Goal: Task Accomplishment & Management: Use online tool/utility

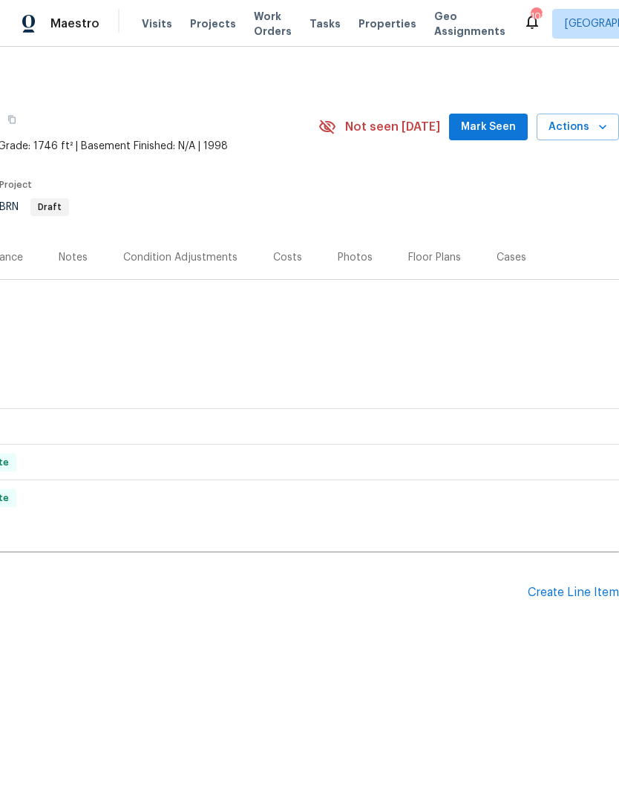
click at [581, 594] on div "Create Line Item" at bounding box center [573, 593] width 91 height 14
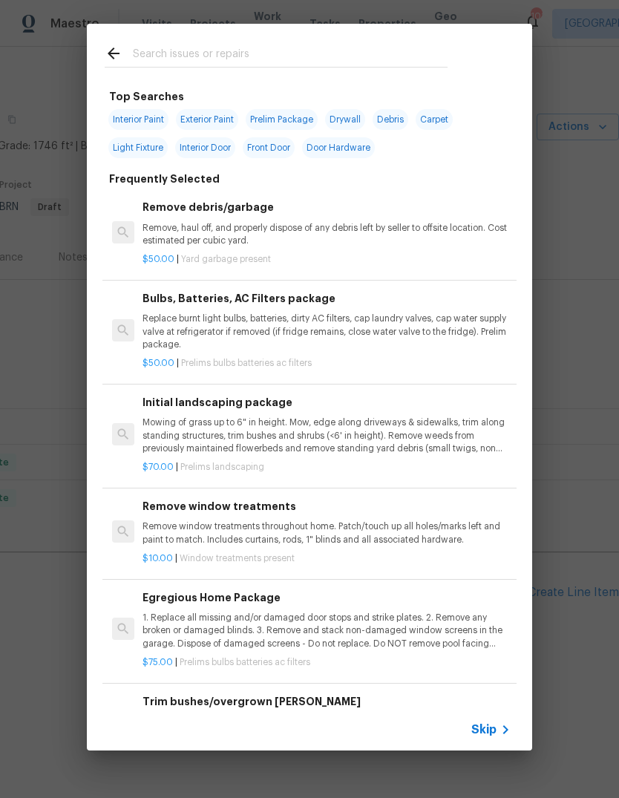
click at [212, 128] on span "Exterior Paint" at bounding box center [207, 119] width 62 height 21
type input "Exterior Paint"
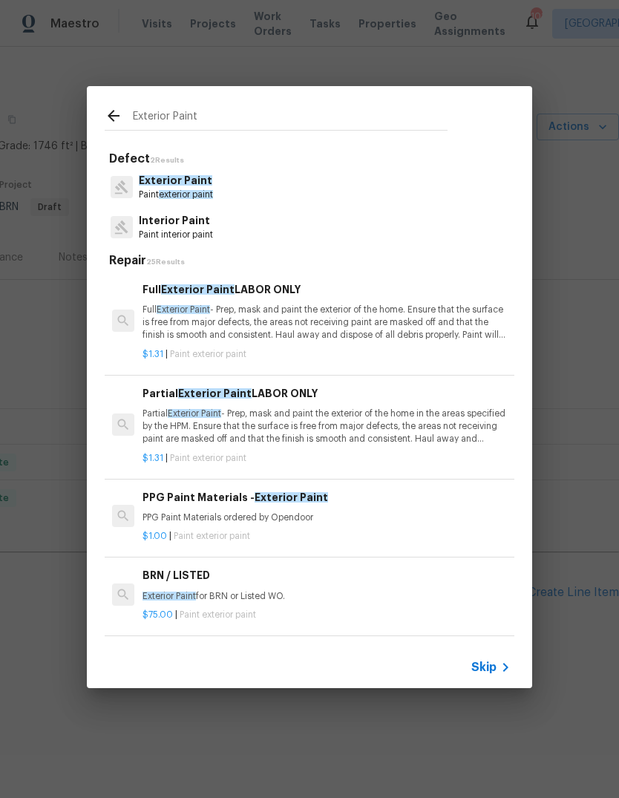
click at [123, 194] on icon at bounding box center [121, 187] width 15 height 15
click at [143, 191] on p "Paint exterior paint" at bounding box center [176, 195] width 74 height 13
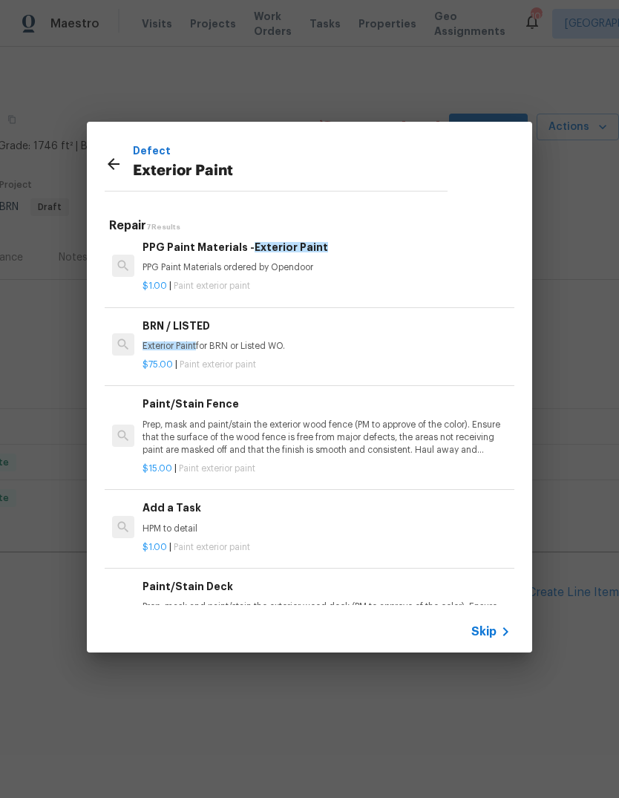
scroll to position [215, 0]
click at [350, 523] on p "HPM to detail" at bounding box center [327, 529] width 368 height 13
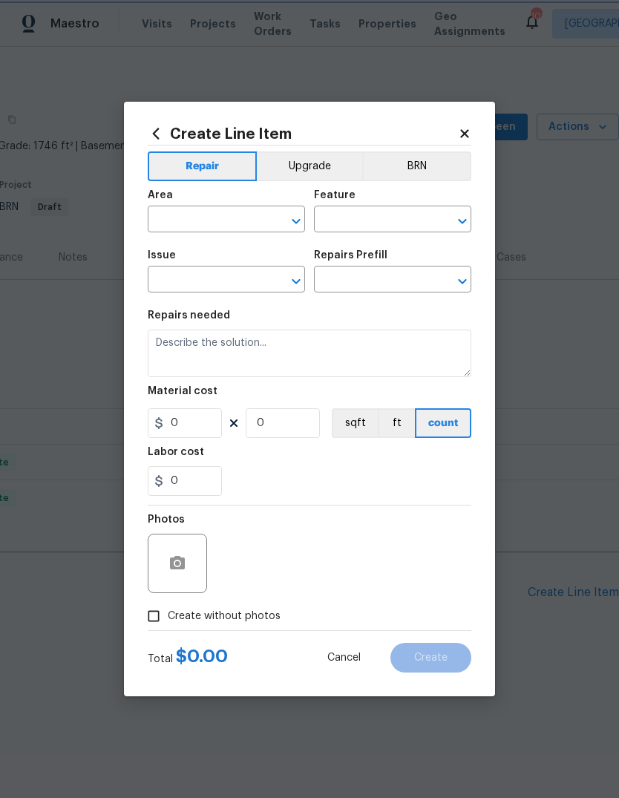
type input "Overall Paint"
type input "Exterior Paint"
type input "Add a Task $1.00"
type textarea "HPM to detail"
type input "1"
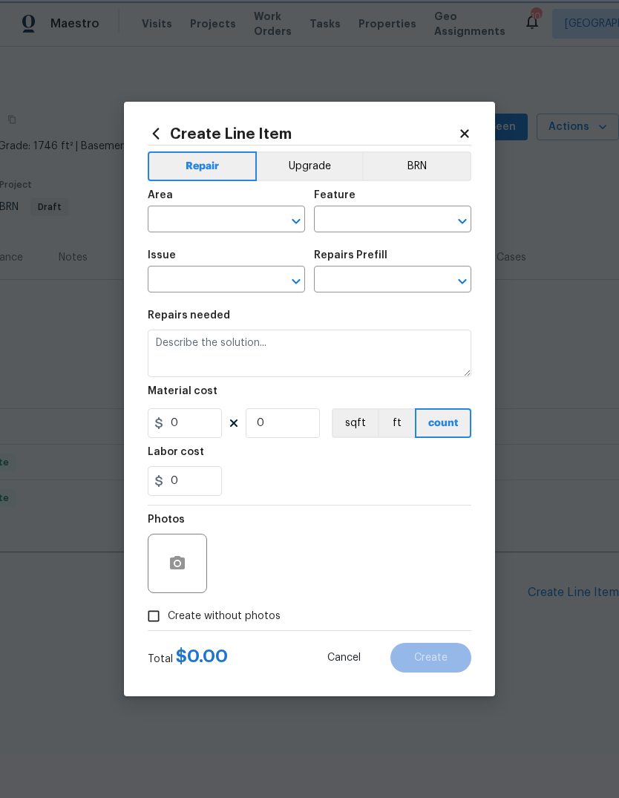
type input "1"
click at [174, 231] on input "text" at bounding box center [206, 220] width 116 height 23
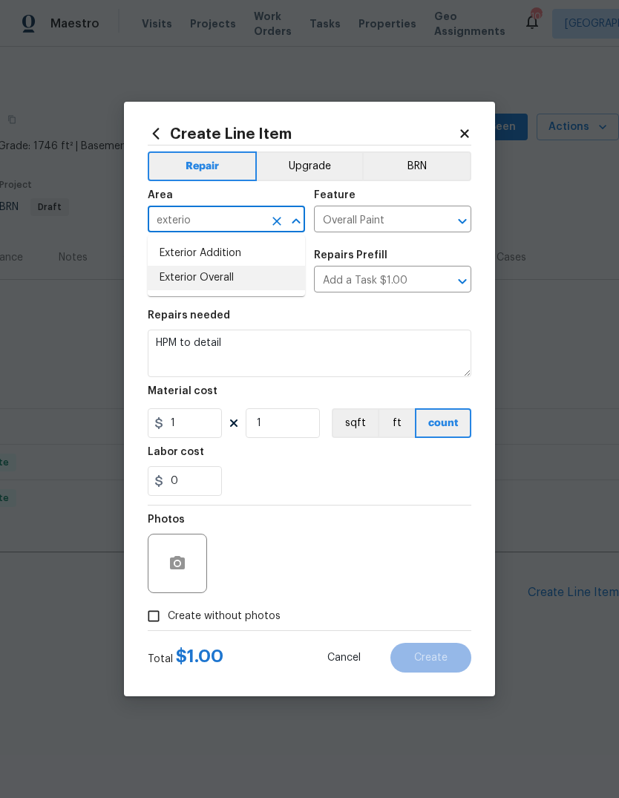
click at [187, 279] on li "Exterior Overall" at bounding box center [226, 278] width 157 height 24
type input "Exterior Overall"
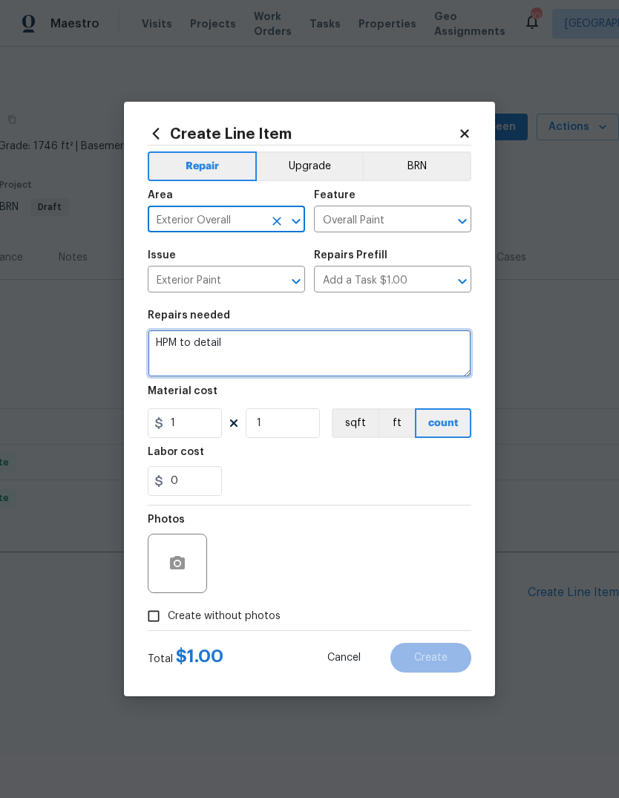
click at [377, 334] on textarea "HPM to detail" at bounding box center [310, 354] width 324 height 48
click at [375, 355] on textarea "HPM to detail" at bounding box center [310, 354] width 324 height 48
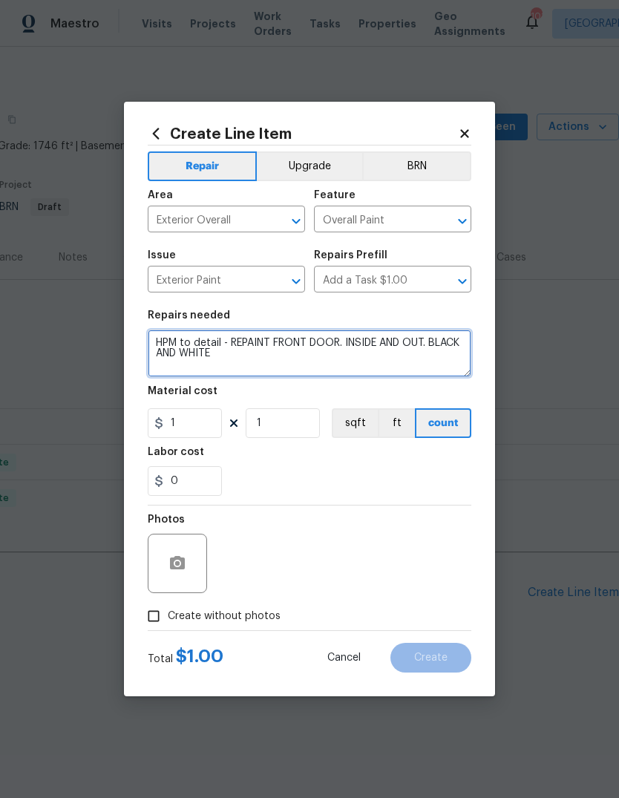
type textarea "HPM to detail - REPAINT FRONT DOOR. INSIDE AND OUT. BLACK AND WHITE"
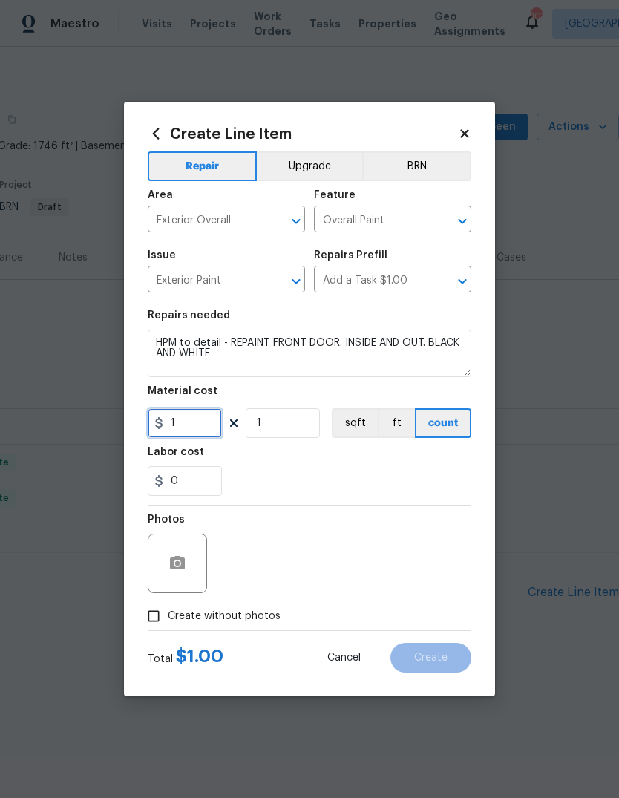
click at [180, 430] on input "1" at bounding box center [185, 423] width 74 height 30
click at [393, 477] on div "0" at bounding box center [310, 481] width 324 height 30
click at [186, 428] on input "0" at bounding box center [185, 423] width 74 height 30
type input "75"
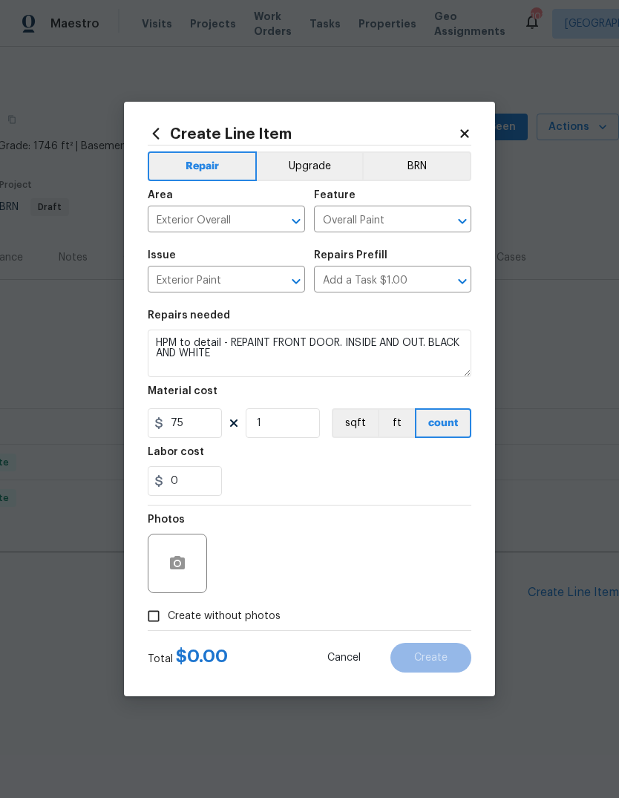
click at [405, 471] on div "0" at bounding box center [310, 481] width 324 height 30
click at [159, 611] on input "Create without photos" at bounding box center [154, 616] width 28 height 28
checkbox input "true"
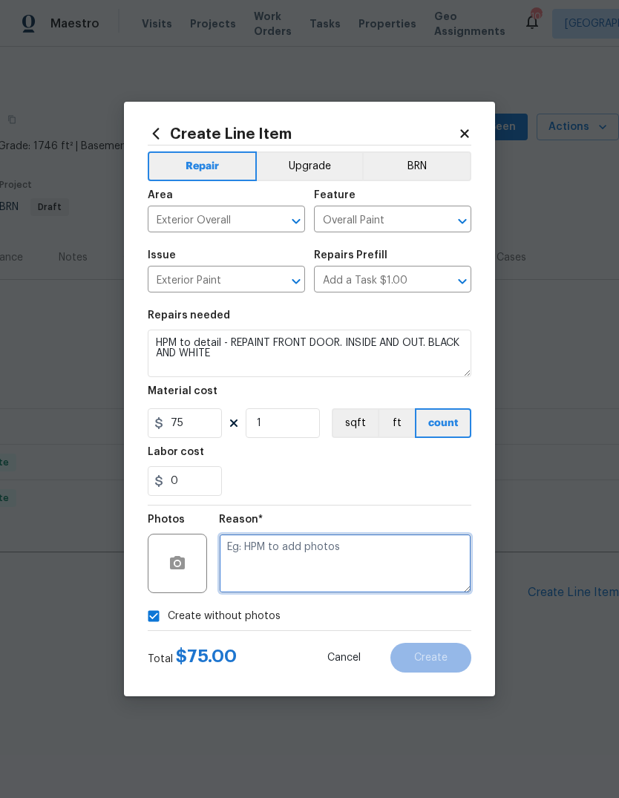
click at [380, 569] on textarea at bounding box center [345, 563] width 252 height 59
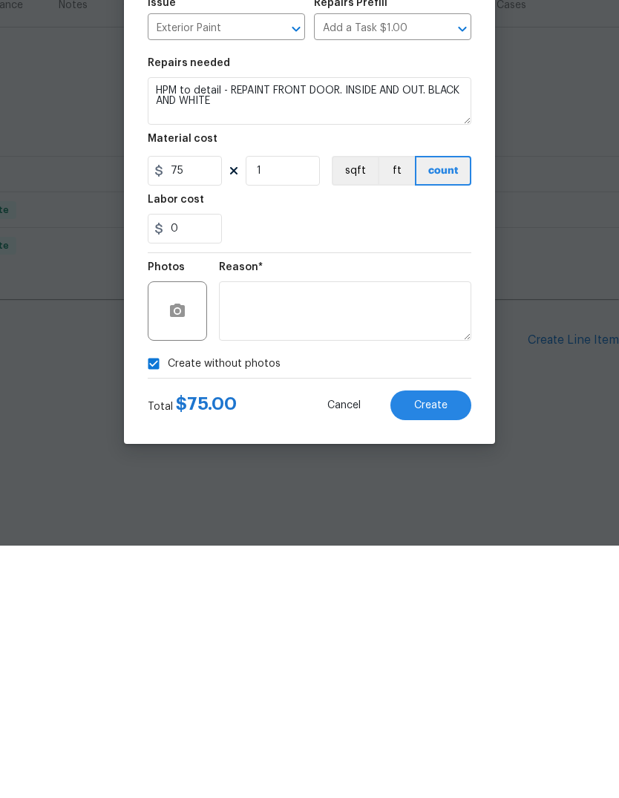
click at [461, 602] on div "Create without photos" at bounding box center [310, 616] width 324 height 28
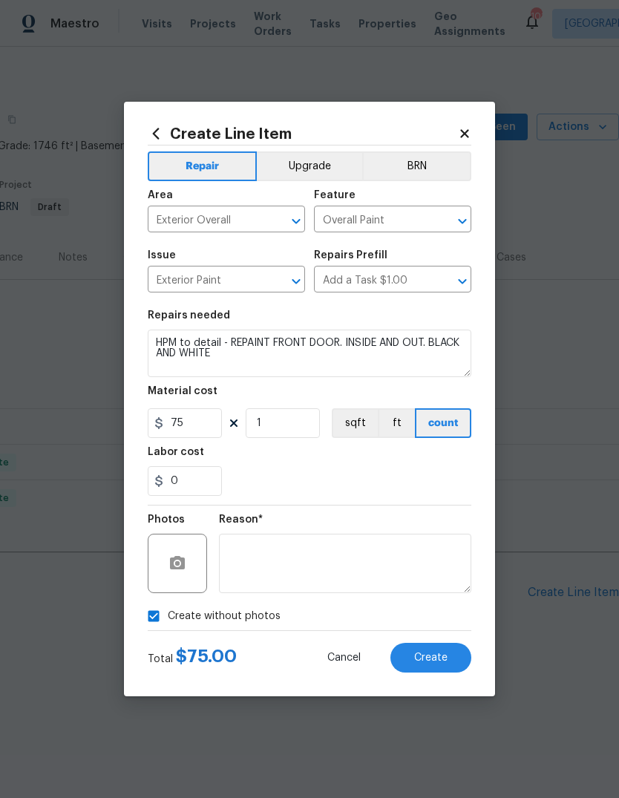
click at [442, 664] on span "Create" at bounding box center [430, 657] width 33 height 11
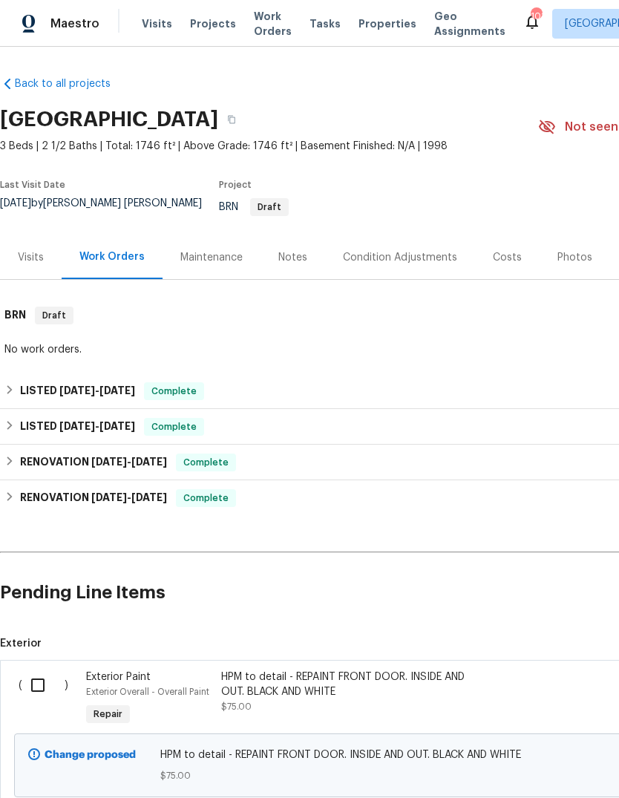
scroll to position [0, 0]
click at [40, 690] on input "checkbox" at bounding box center [43, 685] width 42 height 31
checkbox input "true"
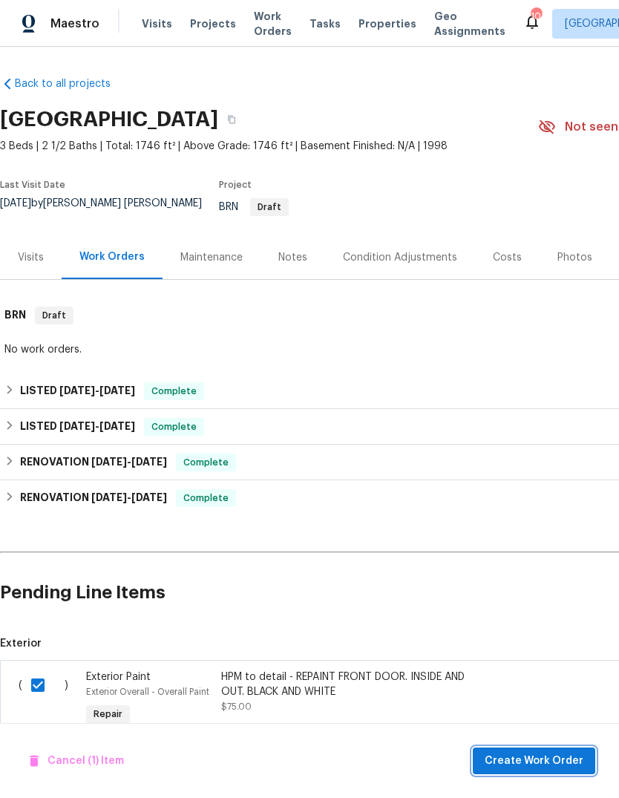
click at [549, 762] on span "Create Work Order" at bounding box center [534, 761] width 99 height 19
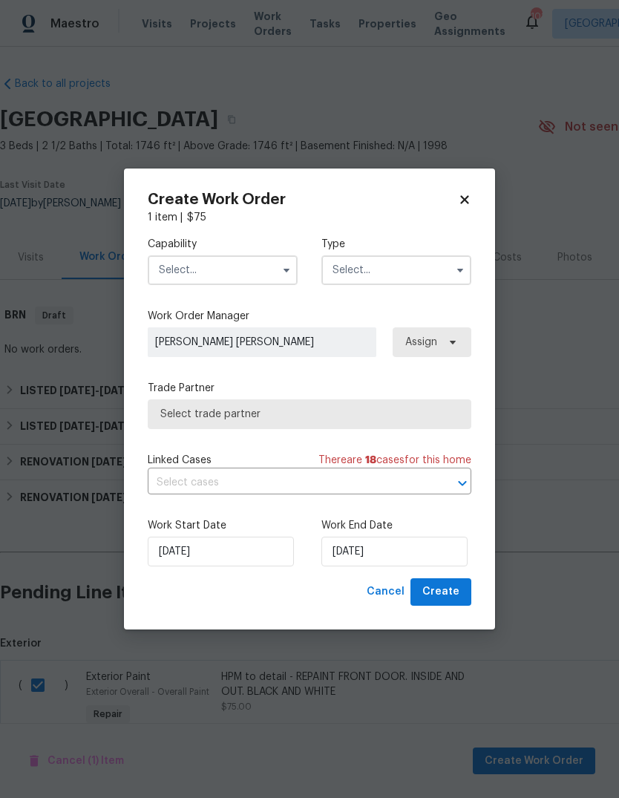
click at [254, 283] on input "text" at bounding box center [223, 270] width 150 height 30
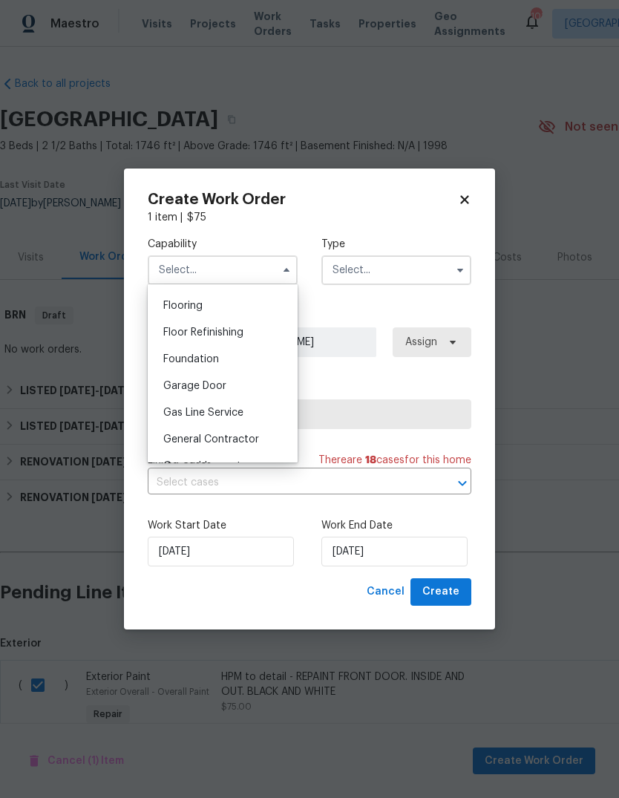
scroll to position [589, 0]
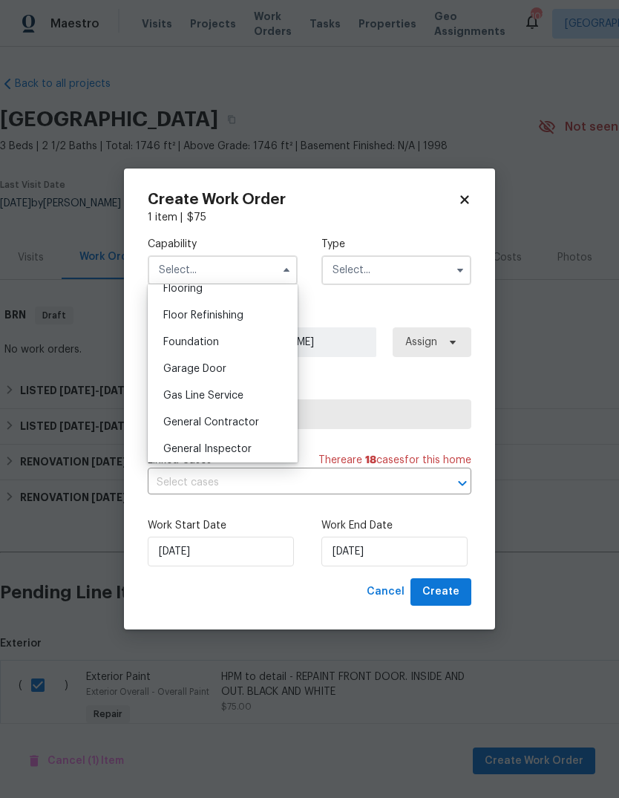
click at [245, 425] on span "General Contractor" at bounding box center [211, 422] width 96 height 10
type input "General Contractor"
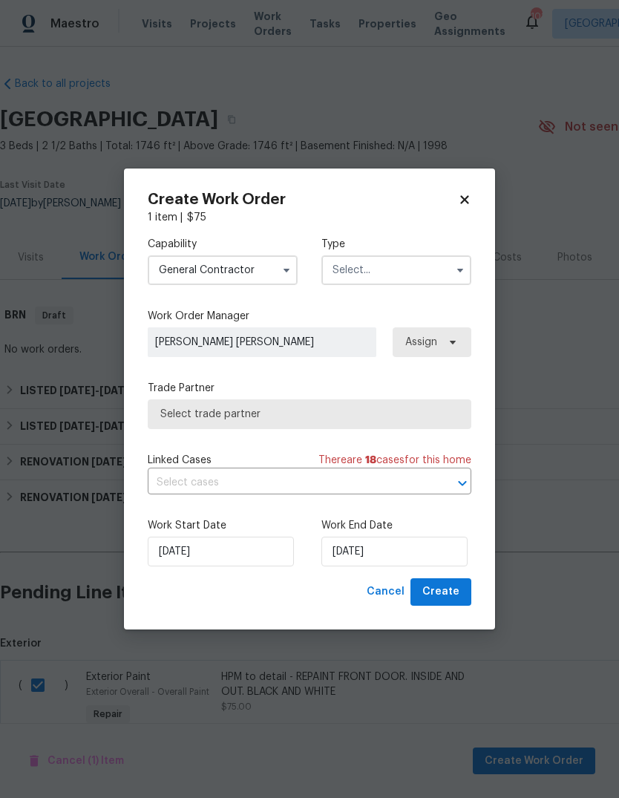
click at [422, 278] on input "text" at bounding box center [396, 270] width 150 height 30
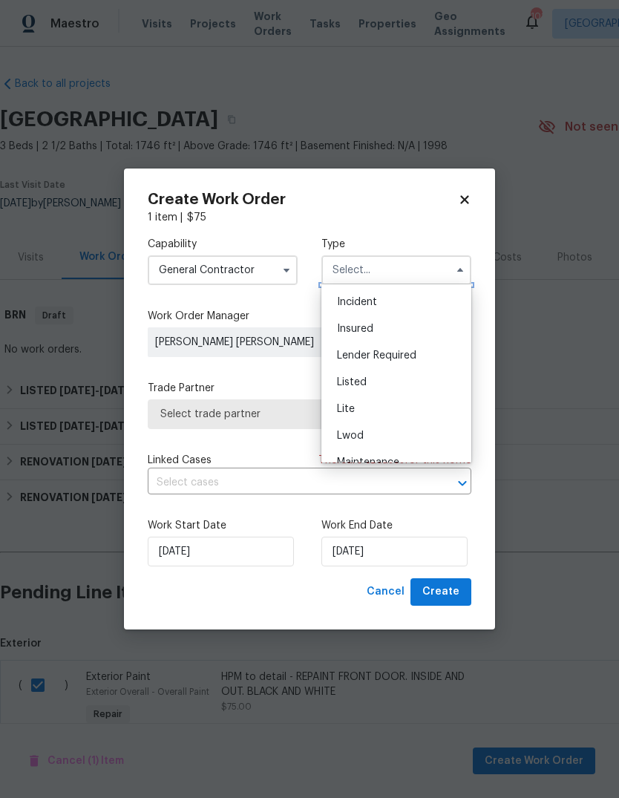
scroll to position [101, 0]
click at [371, 363] on div "Listed" at bounding box center [396, 360] width 143 height 27
type input "Listed"
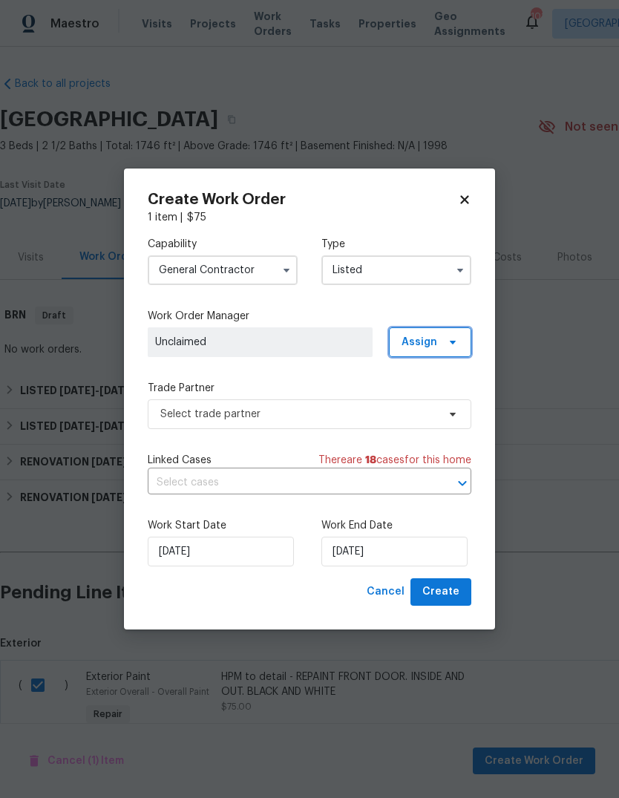
click at [451, 344] on icon at bounding box center [453, 342] width 12 height 12
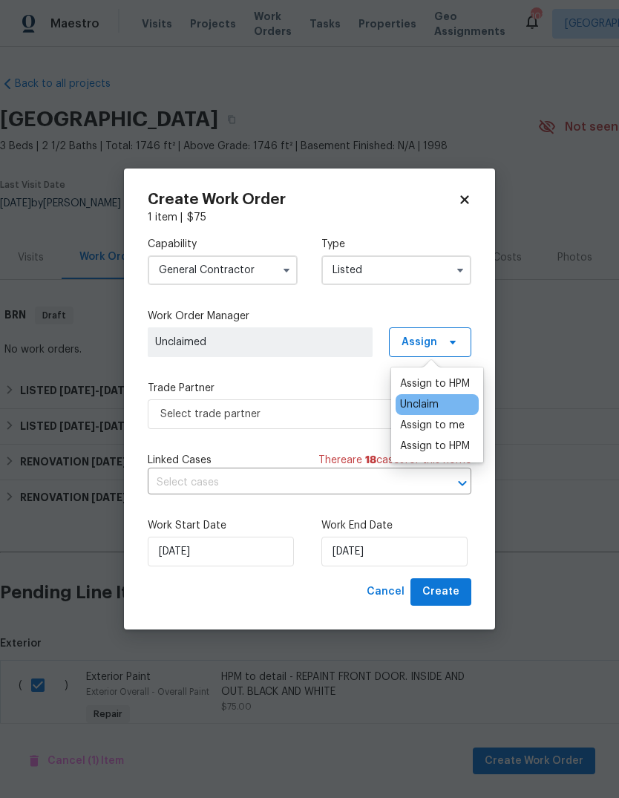
click at [459, 390] on div "Assign to HPM" at bounding box center [435, 383] width 70 height 15
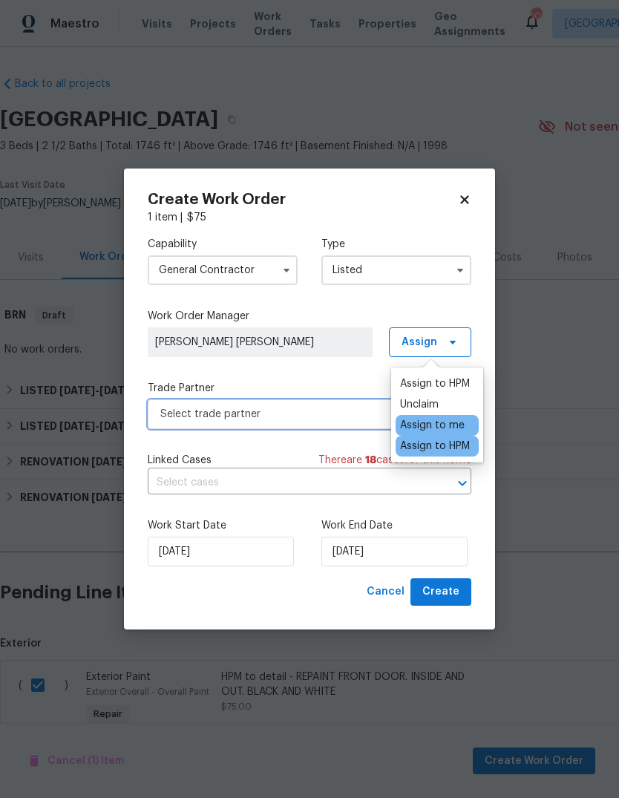
click at [343, 416] on span "Select trade partner" at bounding box center [298, 414] width 277 height 15
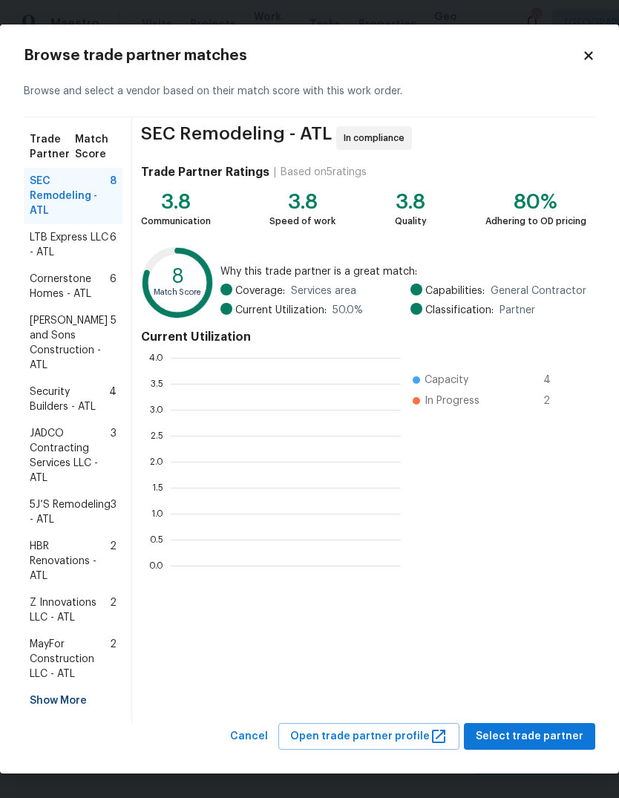
scroll to position [208, 230]
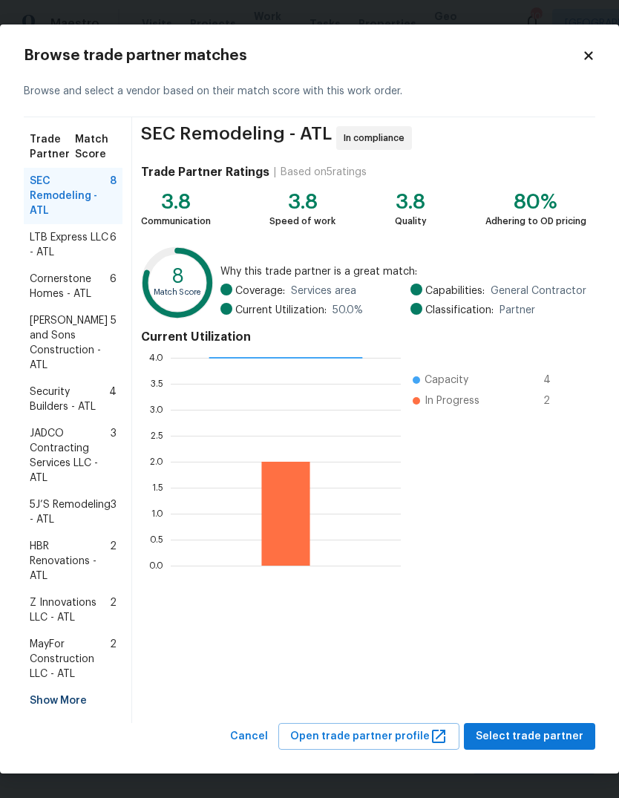
click at [71, 693] on div "Show More" at bounding box center [73, 700] width 99 height 27
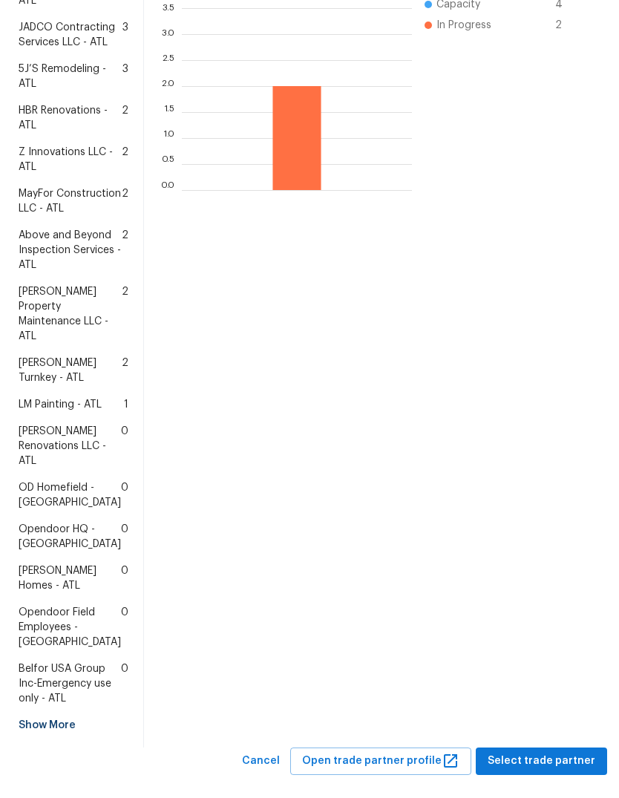
click at [82, 468] on span "[PERSON_NAME] Renovations LLC - ATL" at bounding box center [70, 446] width 102 height 45
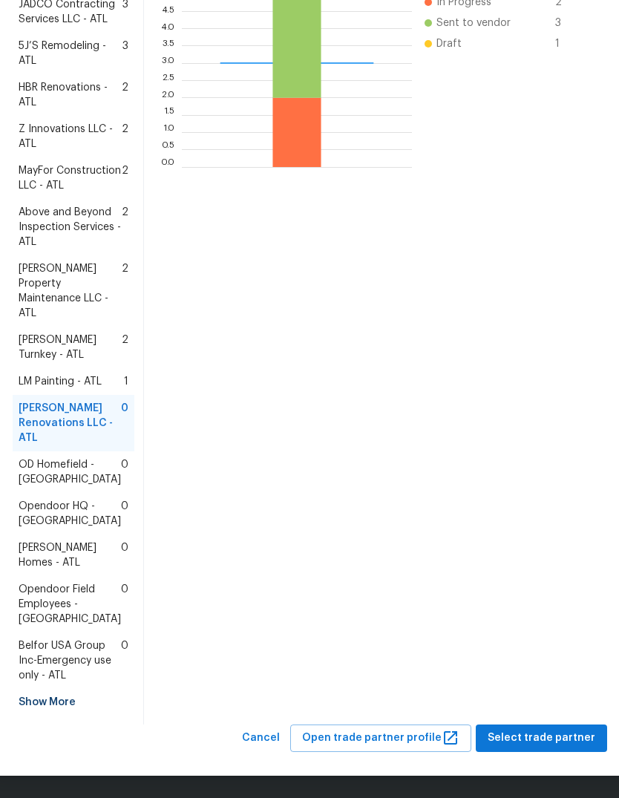
scroll to position [500, 0]
click at [557, 743] on span "Select trade partner" at bounding box center [542, 738] width 108 height 19
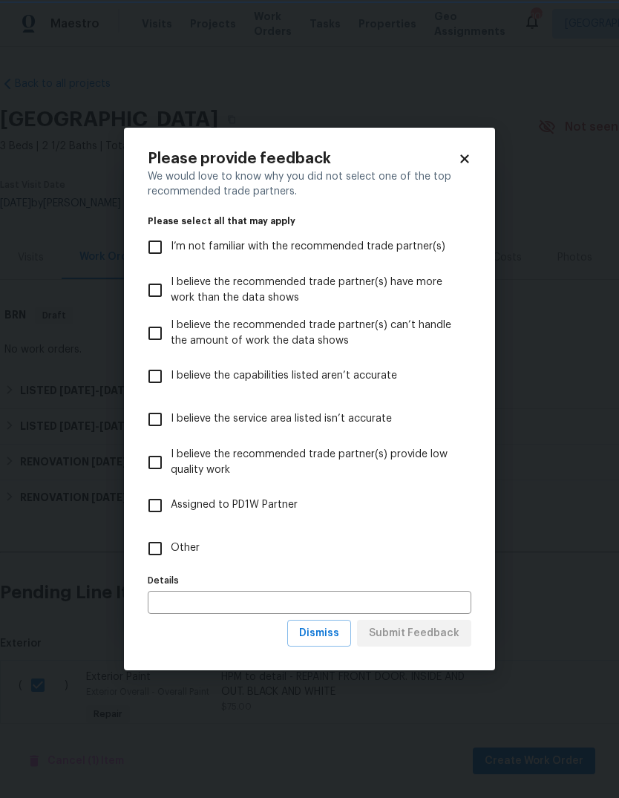
scroll to position [0, 0]
click at [170, 537] on input "Other" at bounding box center [155, 548] width 31 height 31
checkbox input "true"
click at [441, 636] on span "Submit Feedback" at bounding box center [414, 633] width 91 height 19
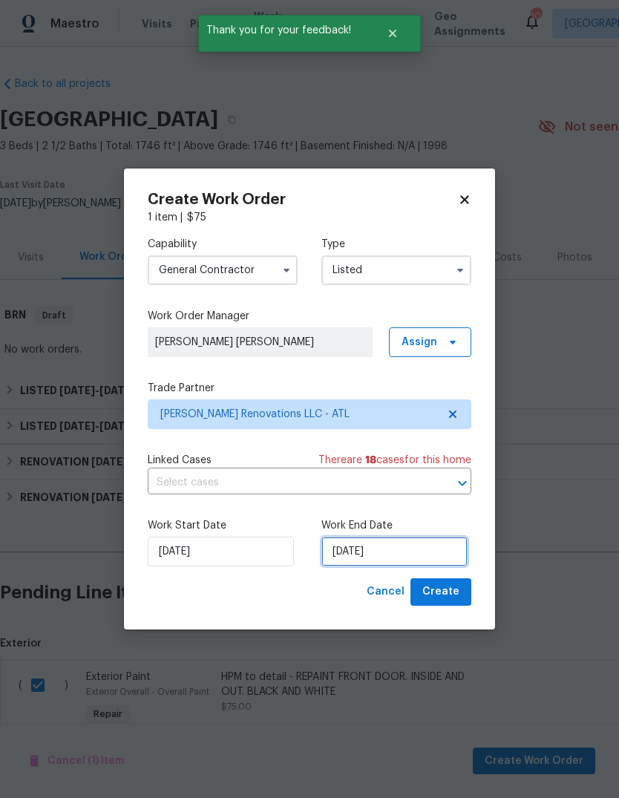
click at [402, 553] on input "[DATE]" at bounding box center [394, 552] width 146 height 30
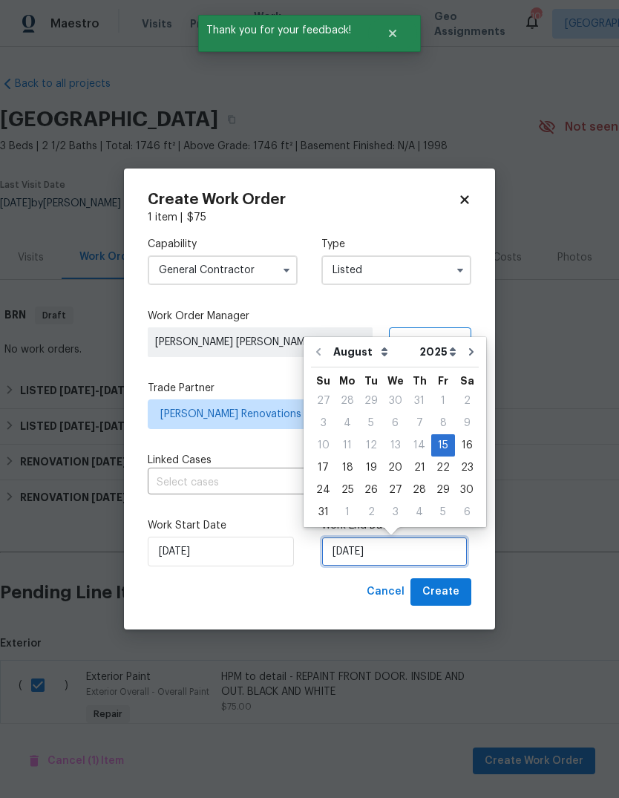
scroll to position [27, 0]
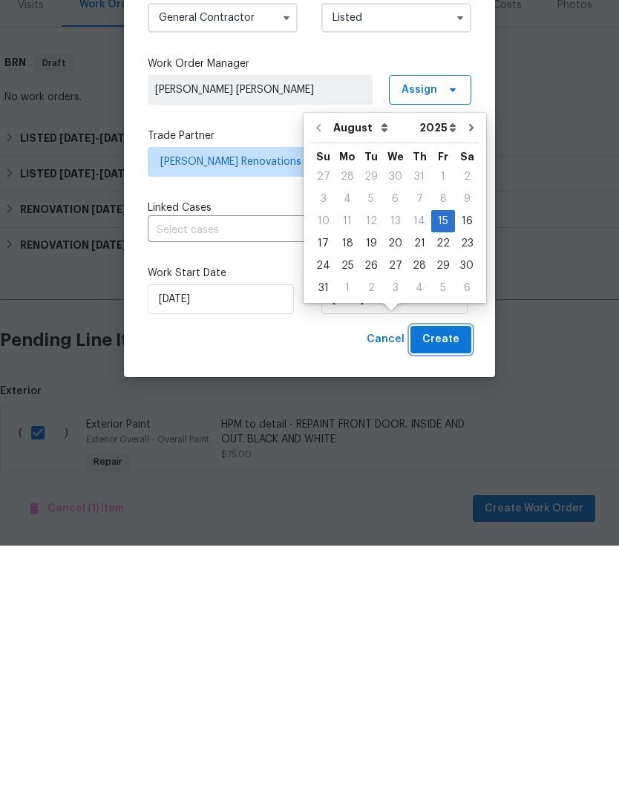
click at [443, 578] on button "Create" at bounding box center [441, 591] width 61 height 27
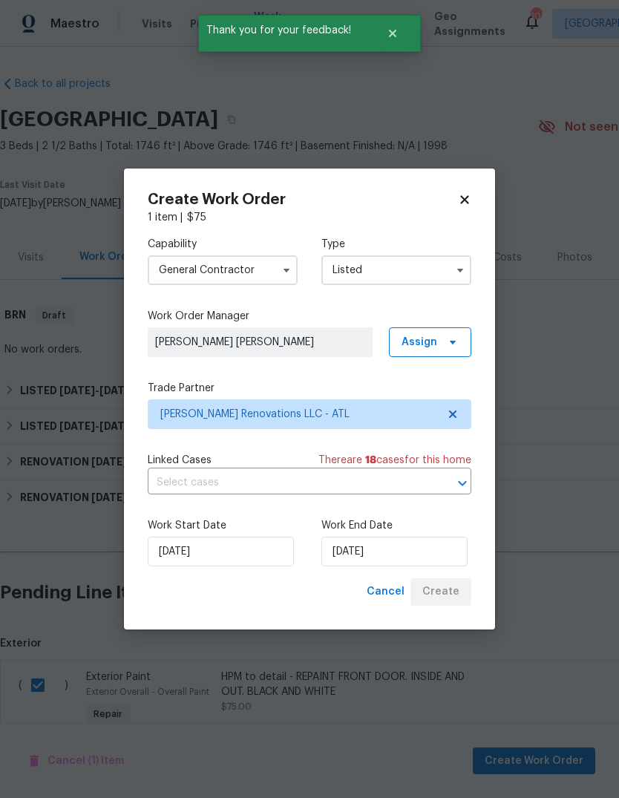
checkbox input "false"
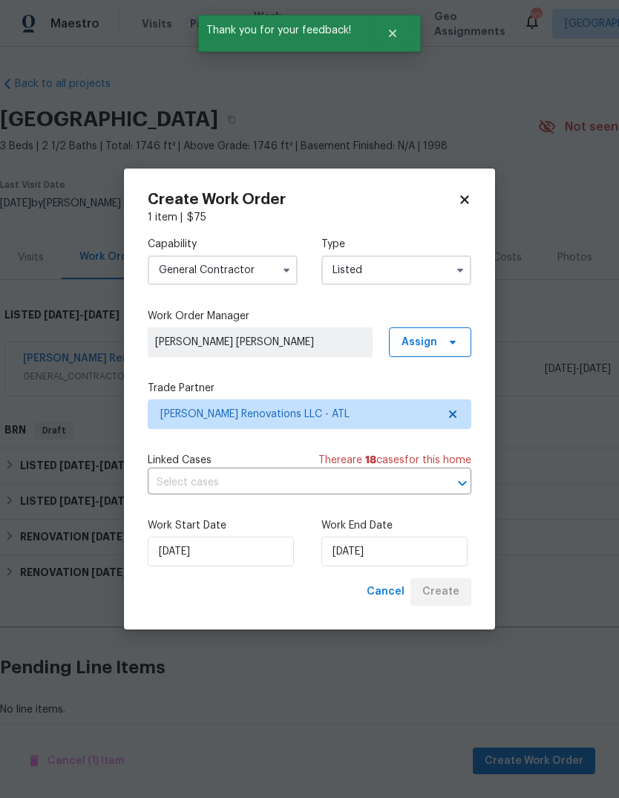
scroll to position [24, 0]
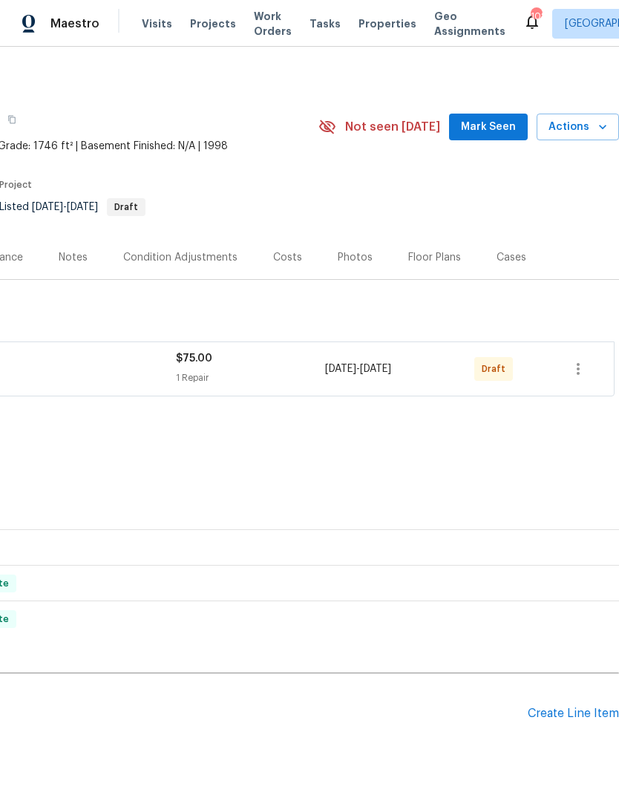
scroll to position [0, 220]
click at [580, 372] on icon "button" at bounding box center [578, 369] width 18 height 18
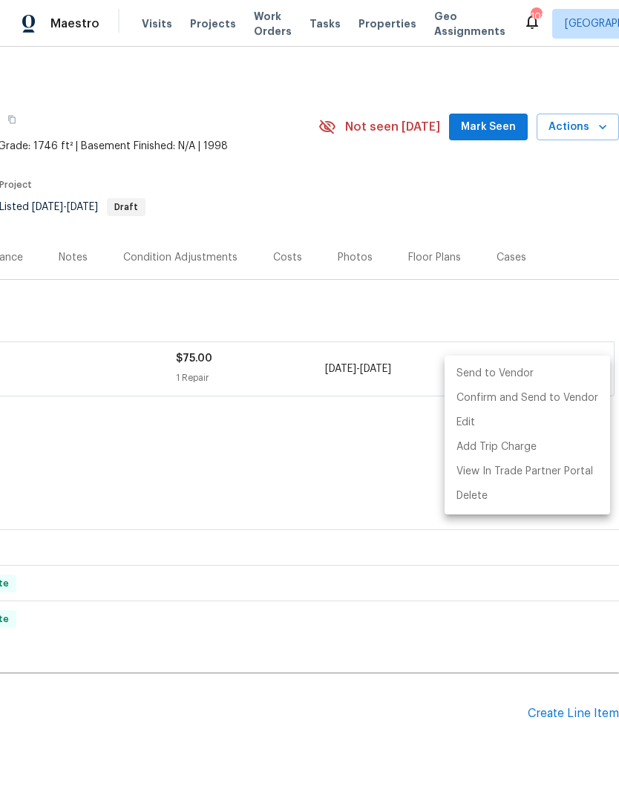
click at [525, 376] on li "Send to Vendor" at bounding box center [528, 374] width 166 height 24
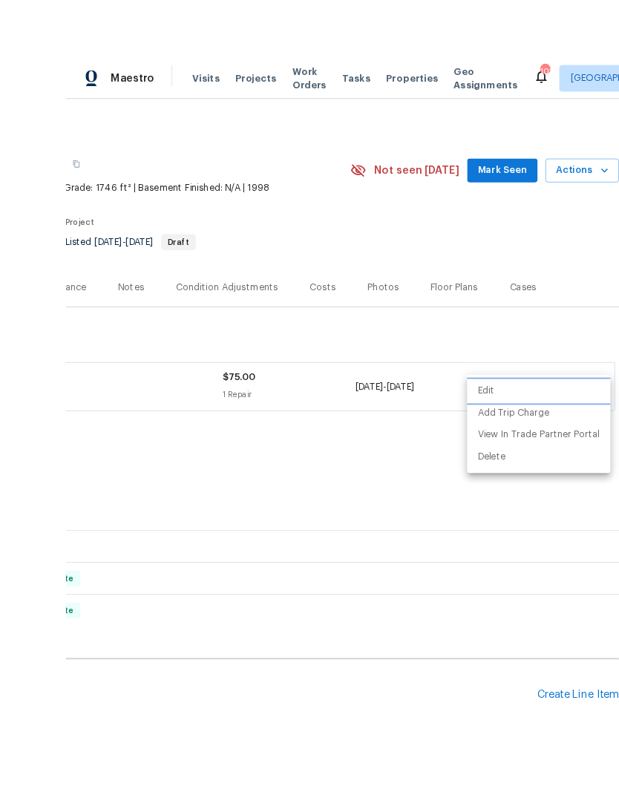
scroll to position [4, 0]
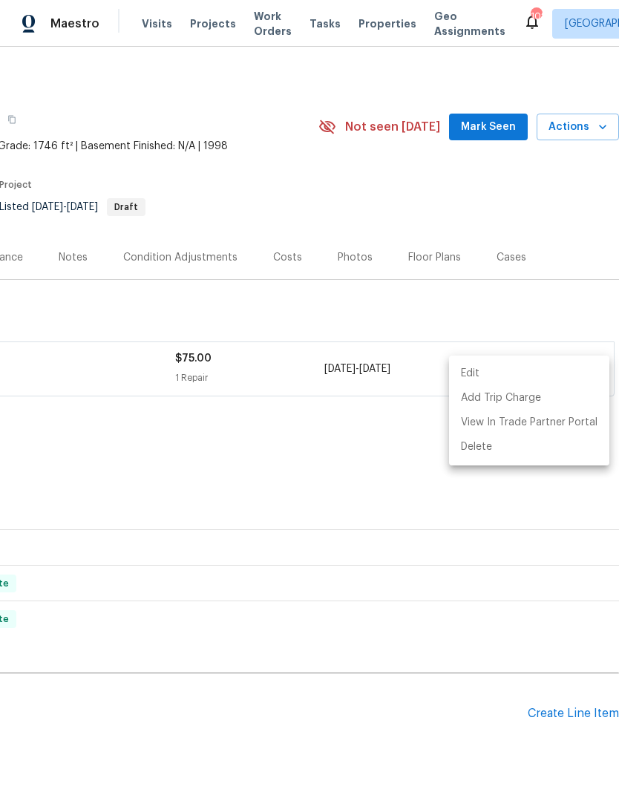
click at [537, 317] on div at bounding box center [309, 399] width 619 height 798
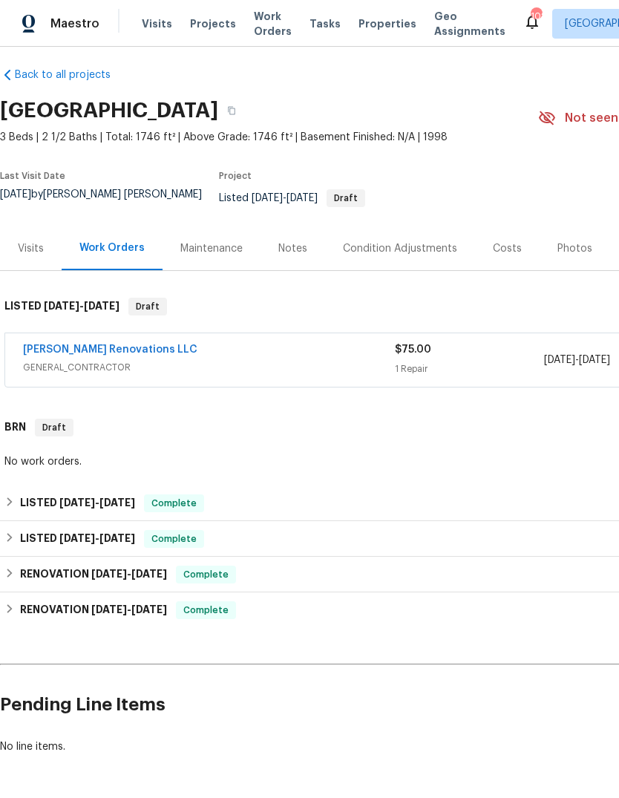
scroll to position [10, 0]
click at [297, 250] on div "Notes" at bounding box center [292, 248] width 29 height 15
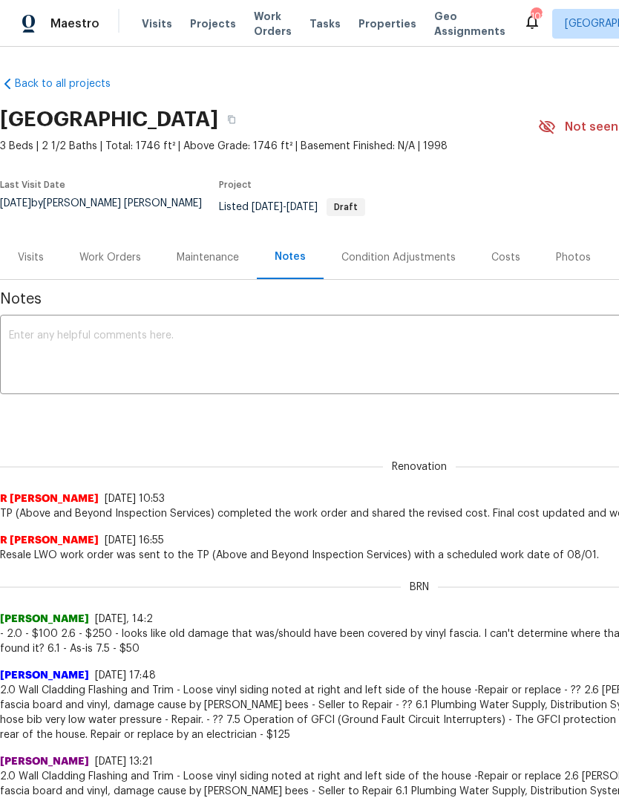
click at [58, 374] on textarea at bounding box center [419, 356] width 821 height 52
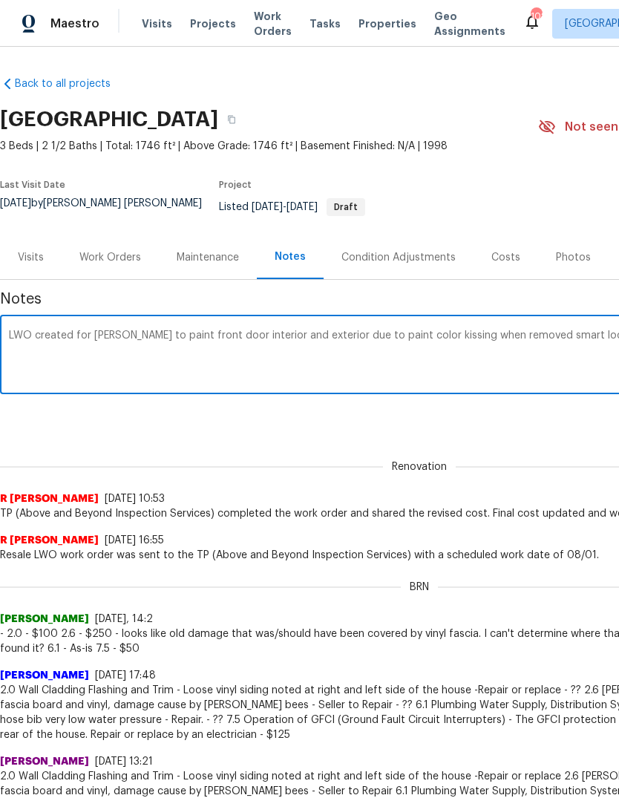
scroll to position [0, 220]
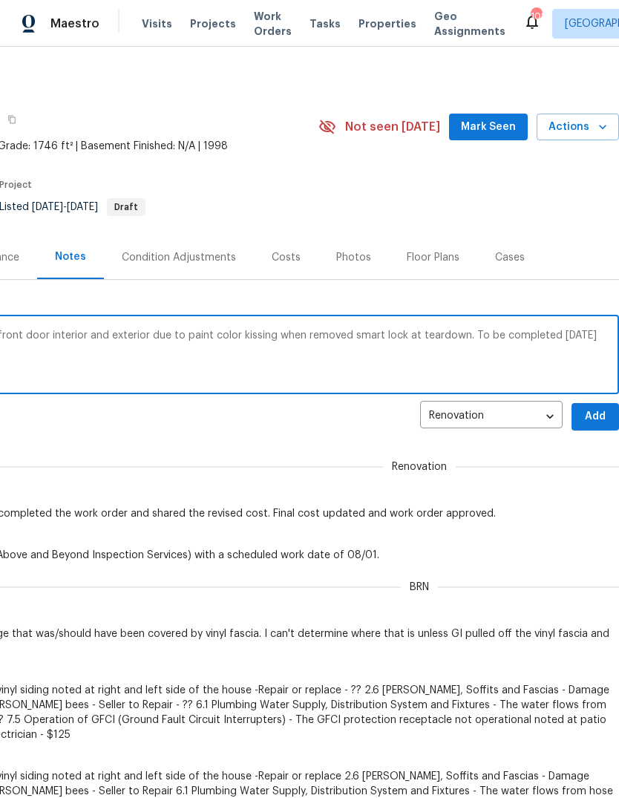
type textarea "LWO created for Aseem to paint front door interior and exterior due to paint co…"
click at [591, 413] on span "Add" at bounding box center [595, 417] width 24 height 19
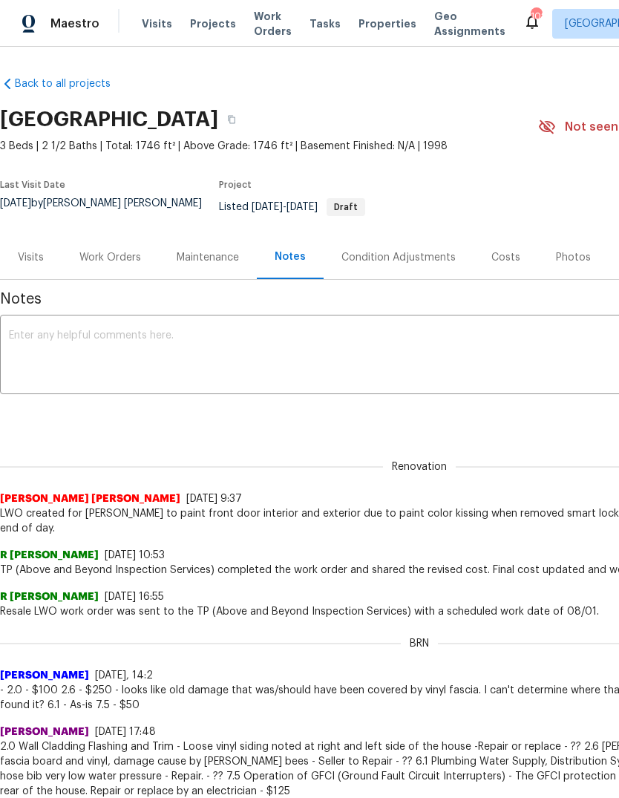
scroll to position [0, 0]
